Goal: Task Accomplishment & Management: Manage account settings

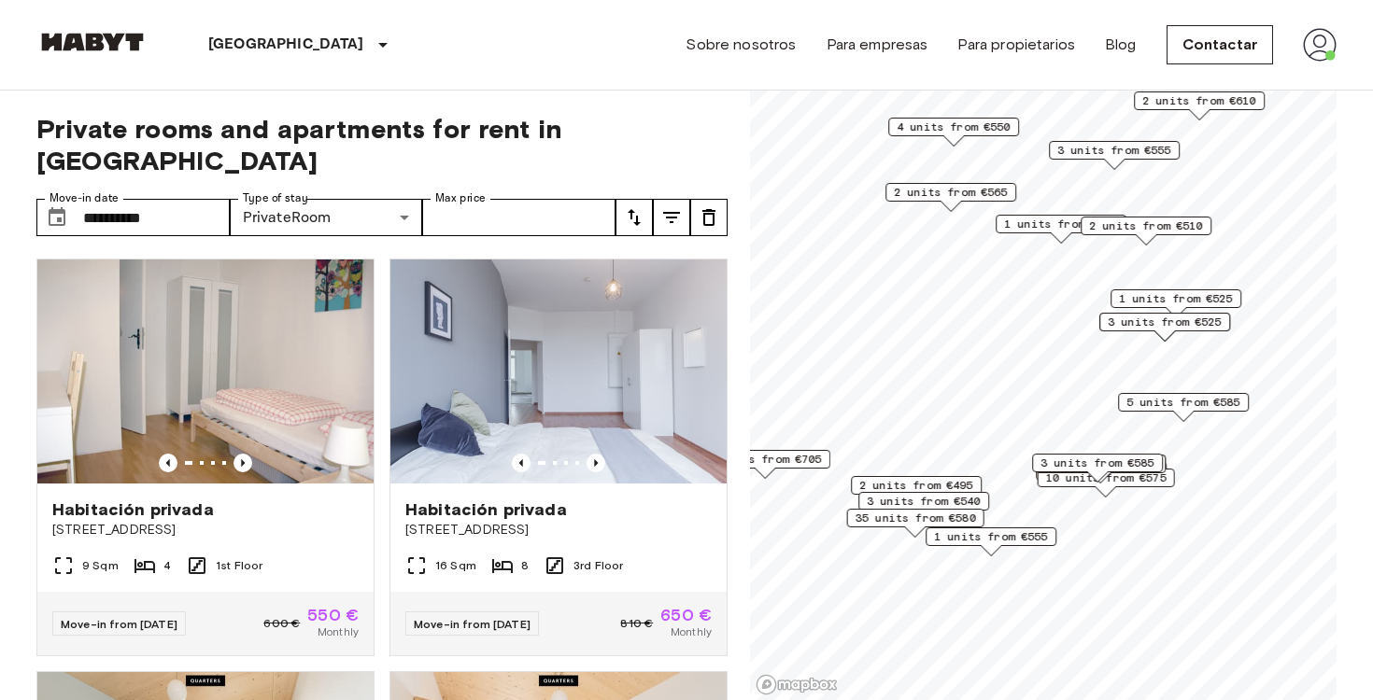
scroll to position [4529, 0]
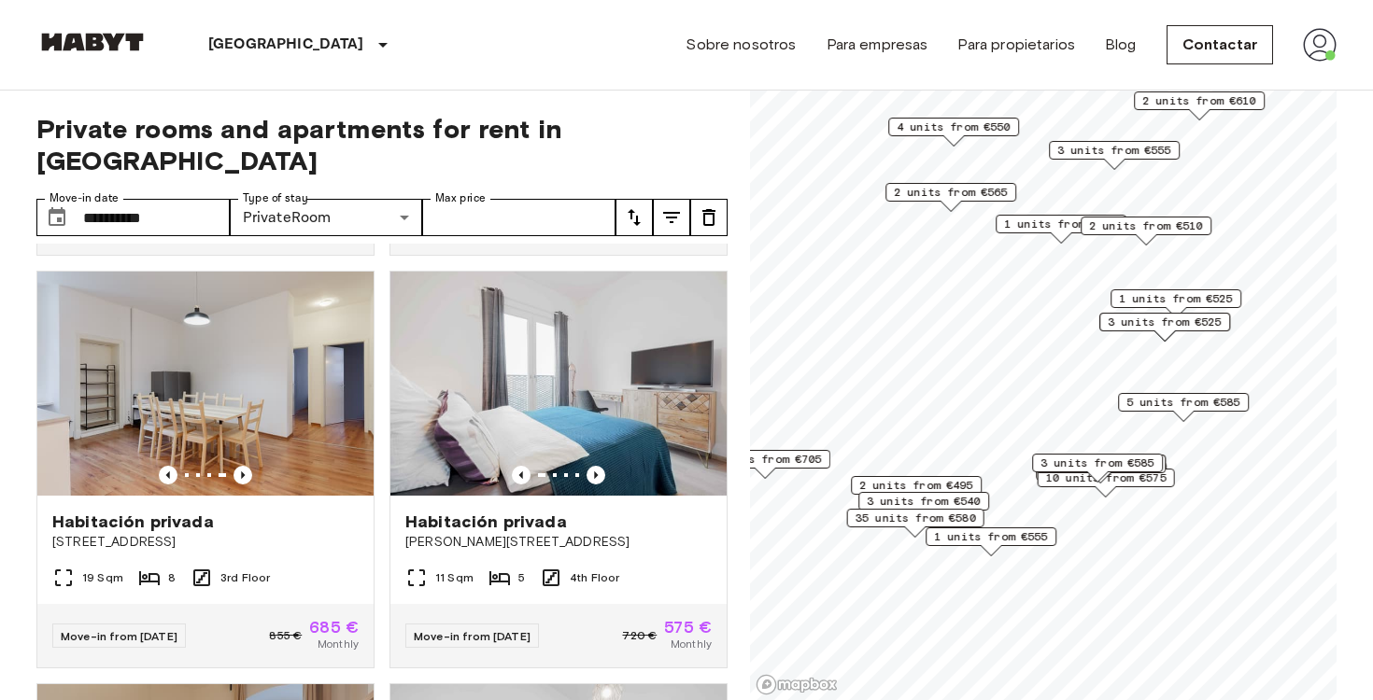
click at [1321, 55] on img at bounding box center [1320, 45] width 34 height 34
click at [1271, 75] on li "Perfil" at bounding box center [1264, 79] width 187 height 34
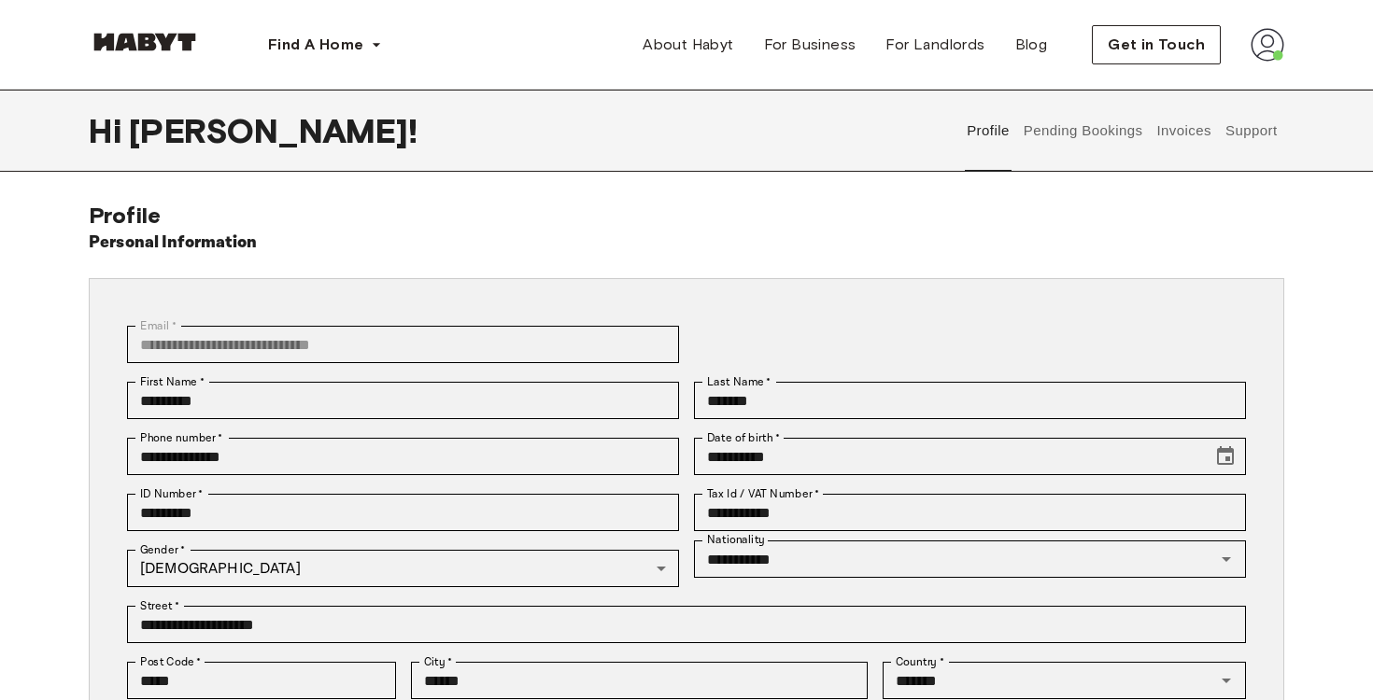
click at [1092, 143] on button "Pending Bookings" at bounding box center [1083, 131] width 124 height 82
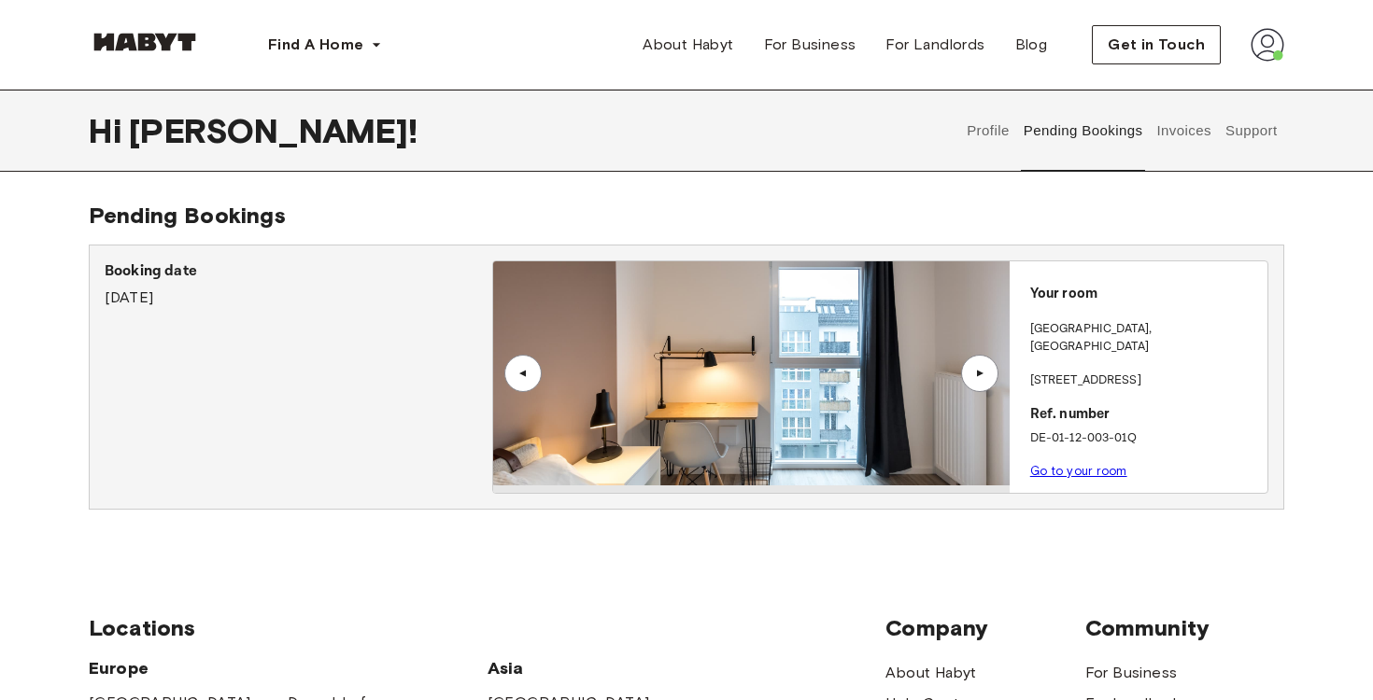
click at [1182, 134] on button "Invoices" at bounding box center [1183, 131] width 59 height 82
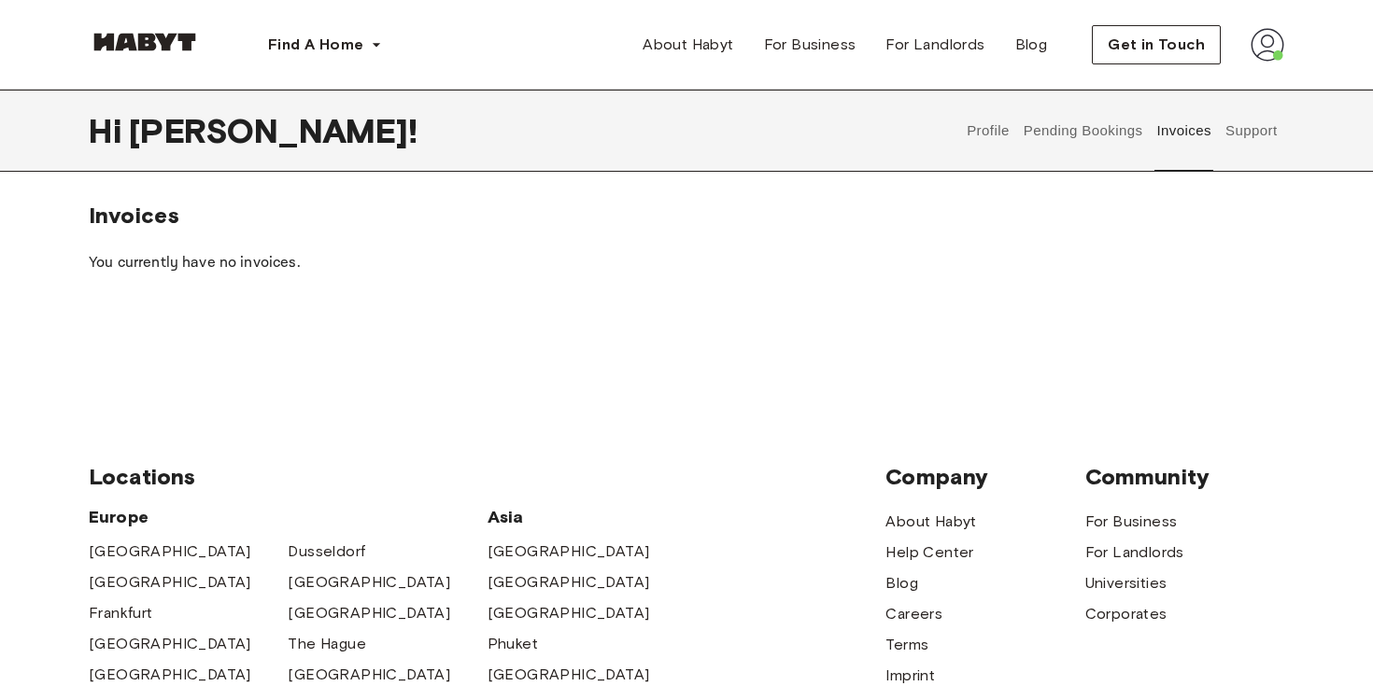
click at [1068, 136] on button "Pending Bookings" at bounding box center [1083, 131] width 124 height 82
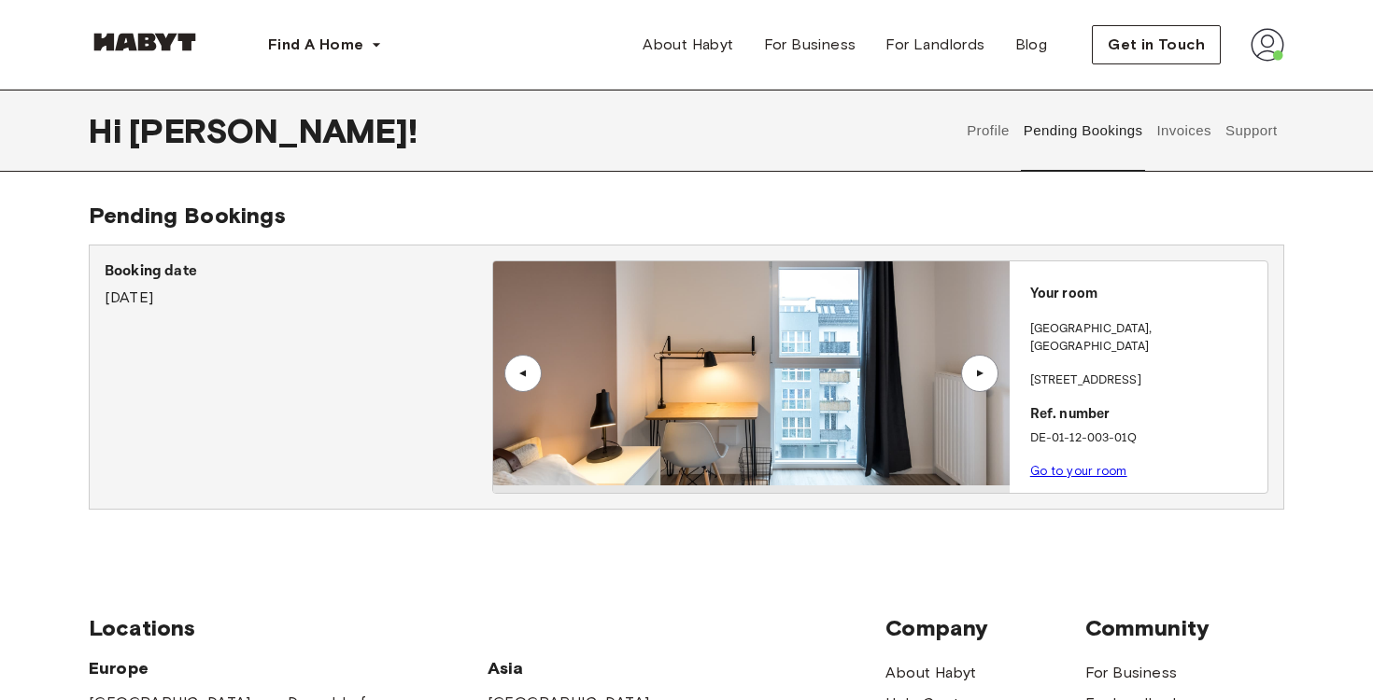
click at [1061, 464] on link "Go to your room" at bounding box center [1078, 471] width 97 height 14
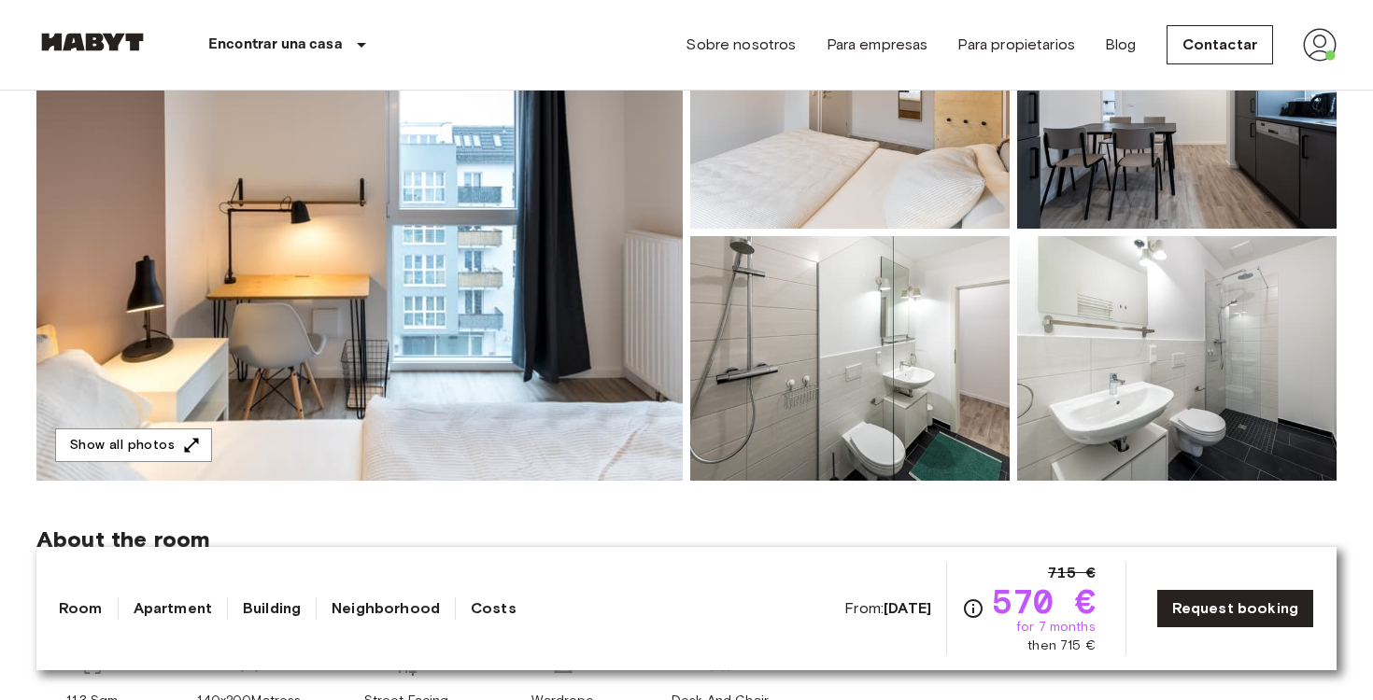
scroll to position [236, 0]
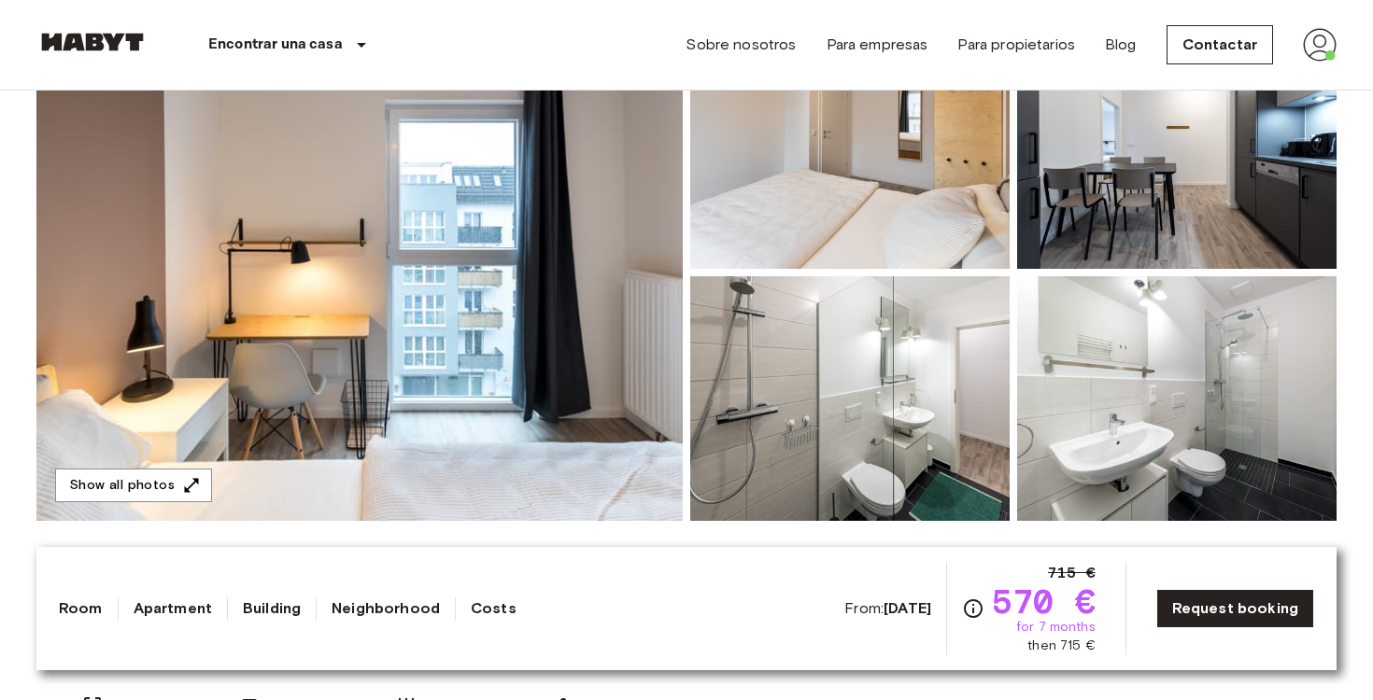
click at [552, 313] on img at bounding box center [359, 272] width 646 height 497
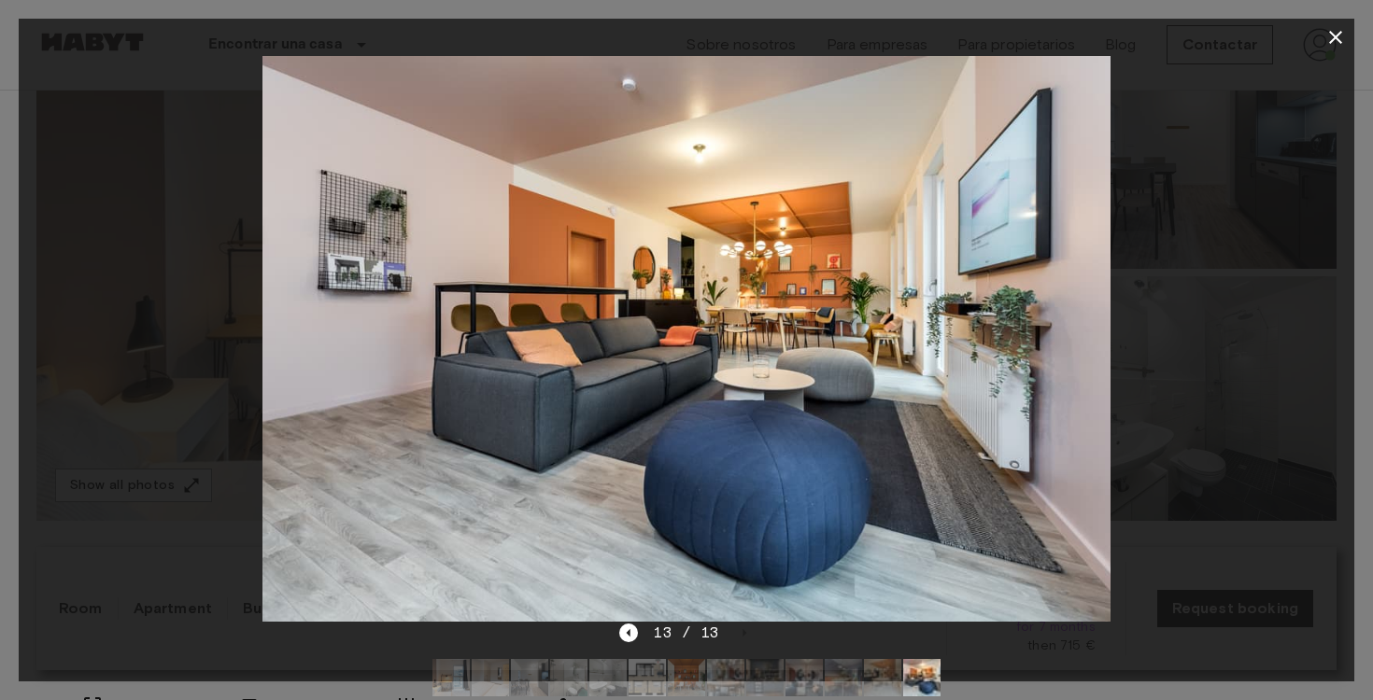
click at [1349, 29] on button "button" at bounding box center [1335, 37] width 37 height 37
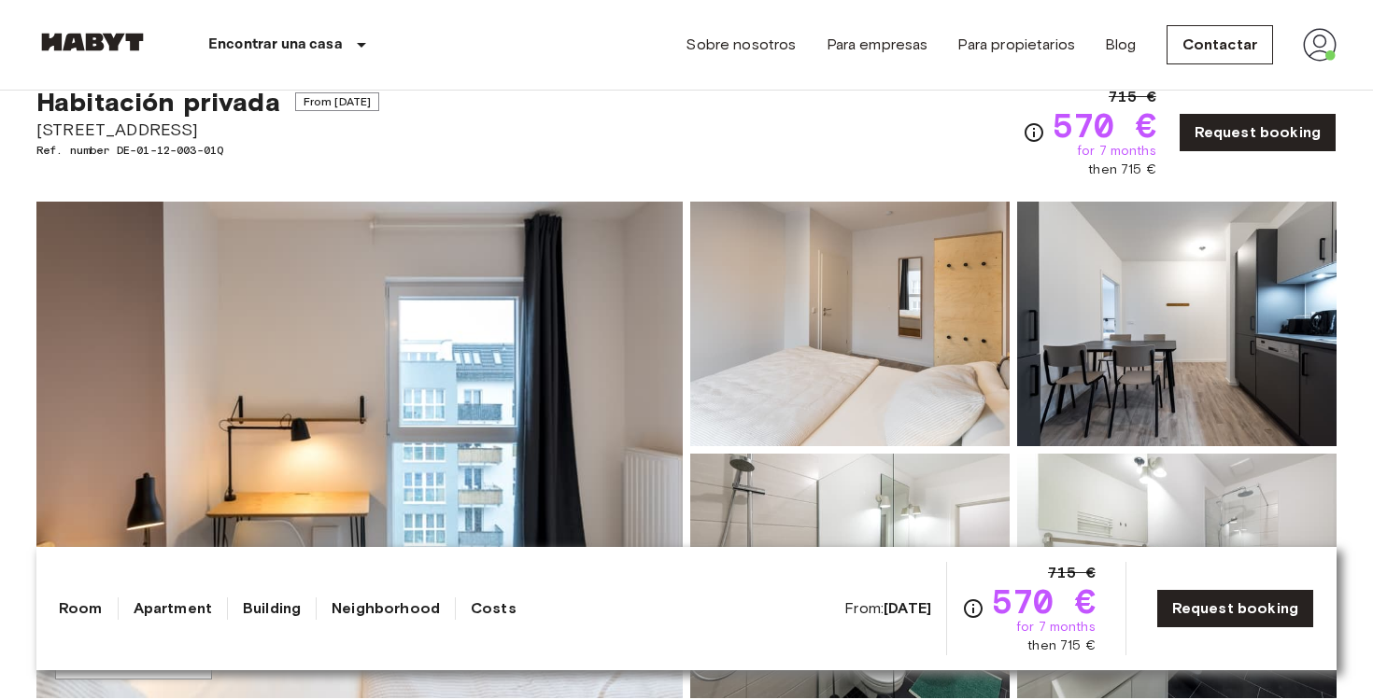
scroll to position [0, 0]
